Goal: Register for event/course

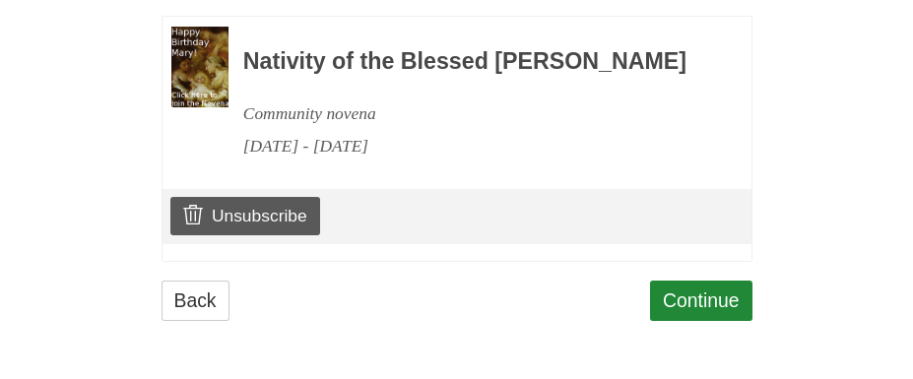
scroll to position [987, 0]
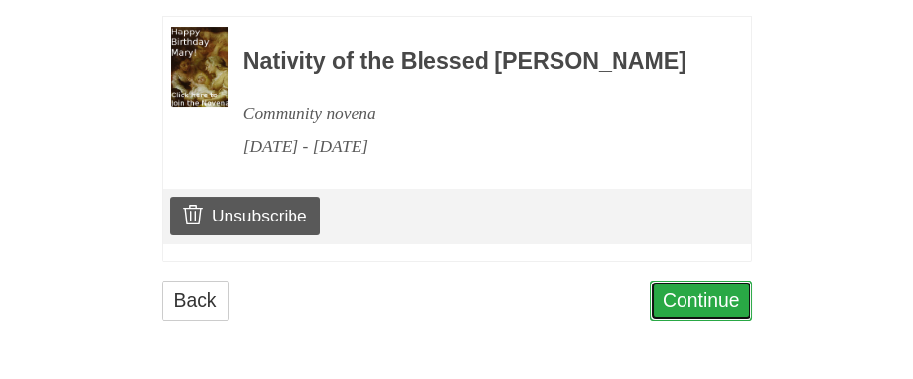
click at [694, 297] on link "Continue" at bounding box center [701, 301] width 102 height 40
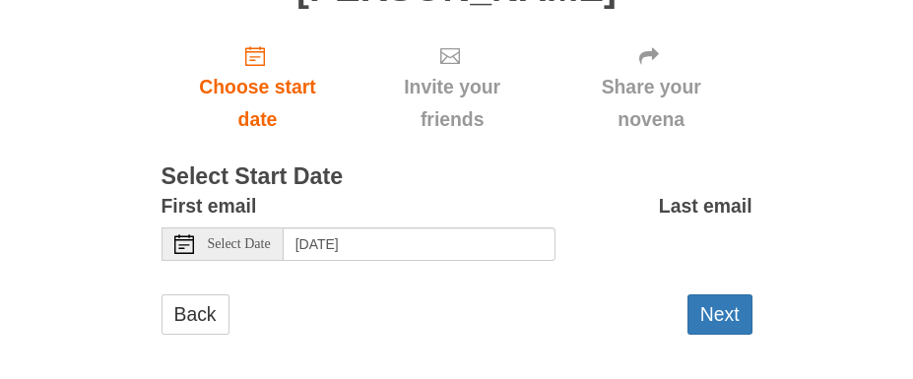
scroll to position [251, 0]
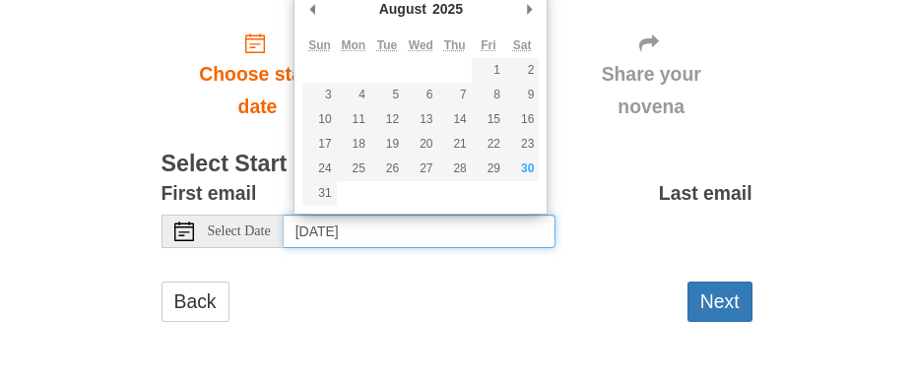
click at [419, 228] on input "Sunday, August 31st, 2025" at bounding box center [420, 231] width 272 height 33
type input "Saturday, August 30th"
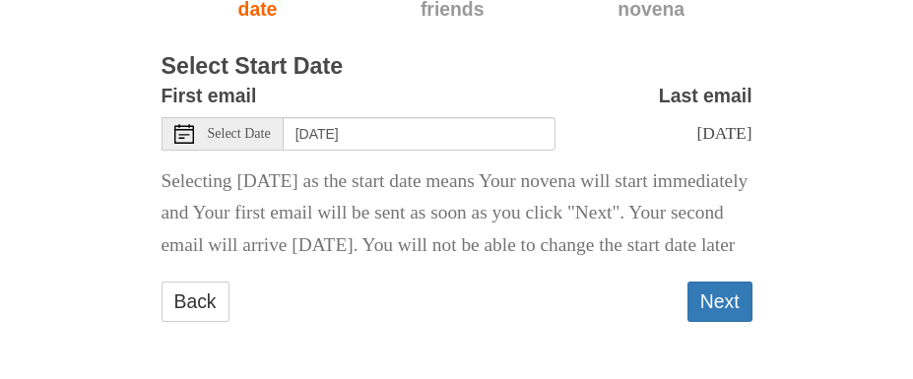
scroll to position [399, 0]
click at [735, 297] on button "Next" at bounding box center [719, 302] width 65 height 40
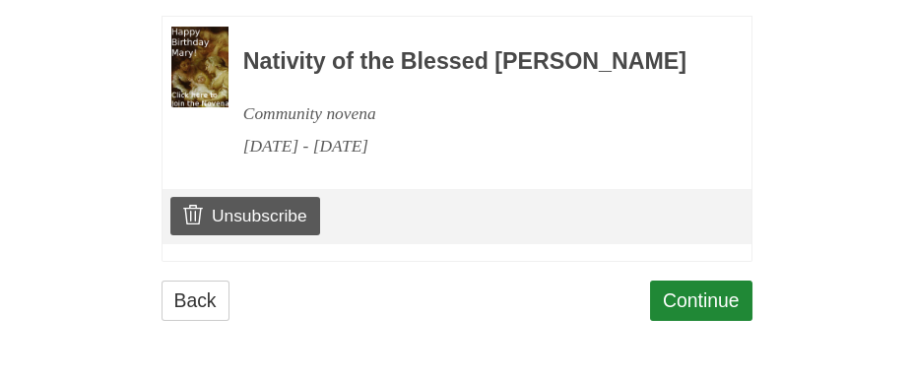
scroll to position [1339, 0]
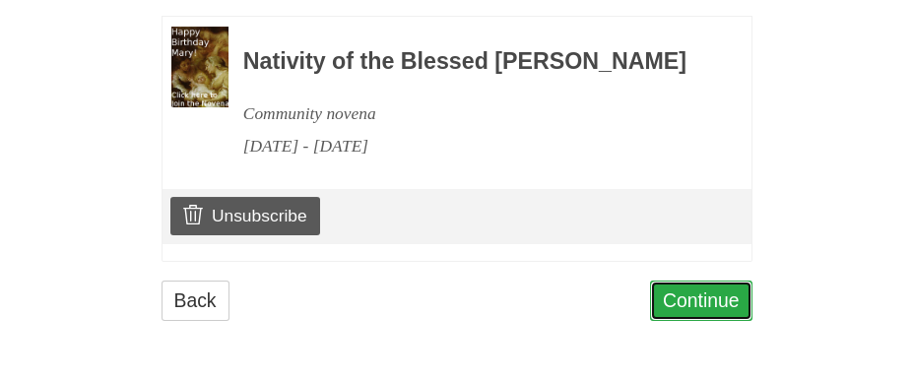
click at [696, 307] on link "Continue" at bounding box center [701, 301] width 102 height 40
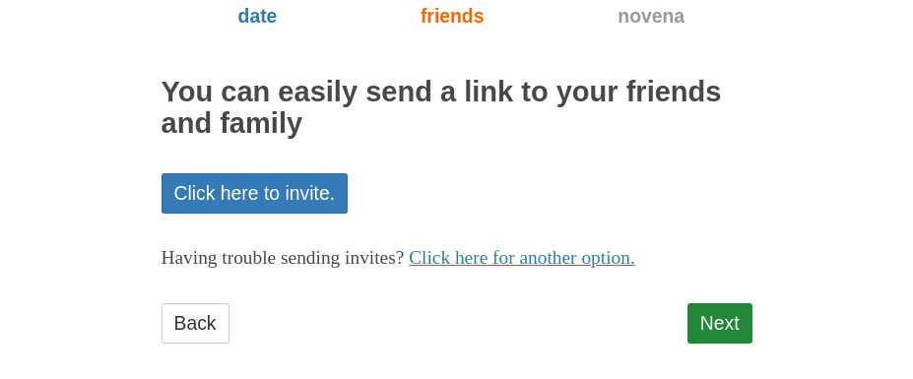
scroll to position [363, 0]
